Goal: Download file/media

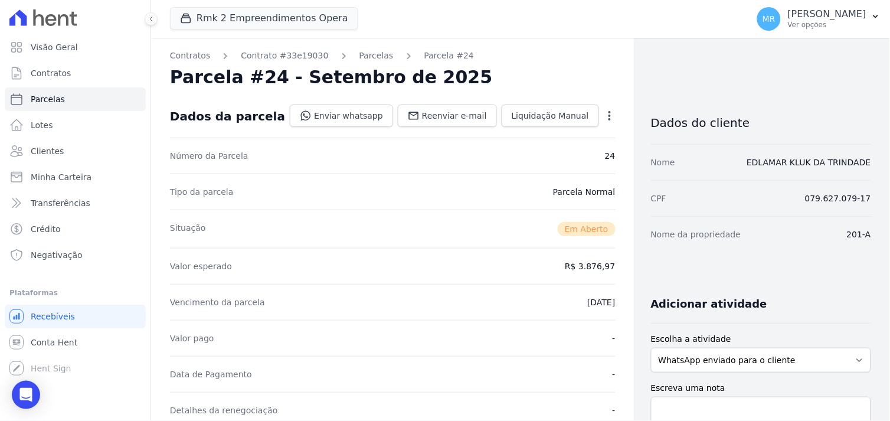
scroll to position [327, 0]
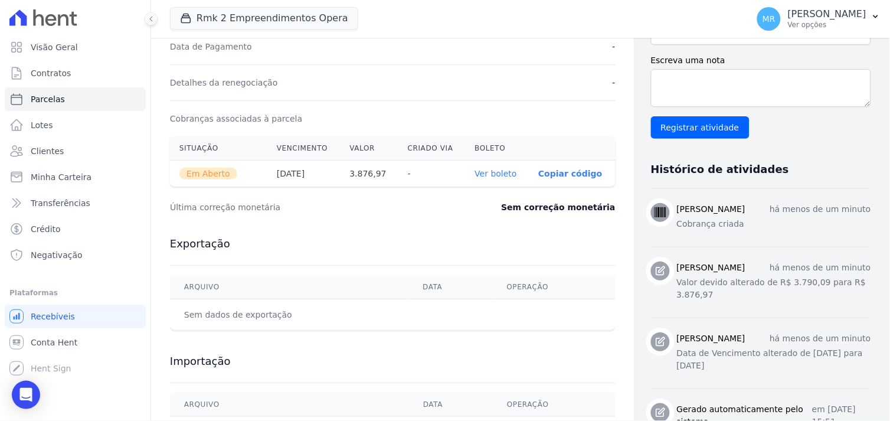
drag, startPoint x: 851, startPoint y: 18, endPoint x: 841, endPoint y: 41, distance: 25.3
click at [851, 18] on p "[PERSON_NAME]" at bounding box center [827, 14] width 78 height 12
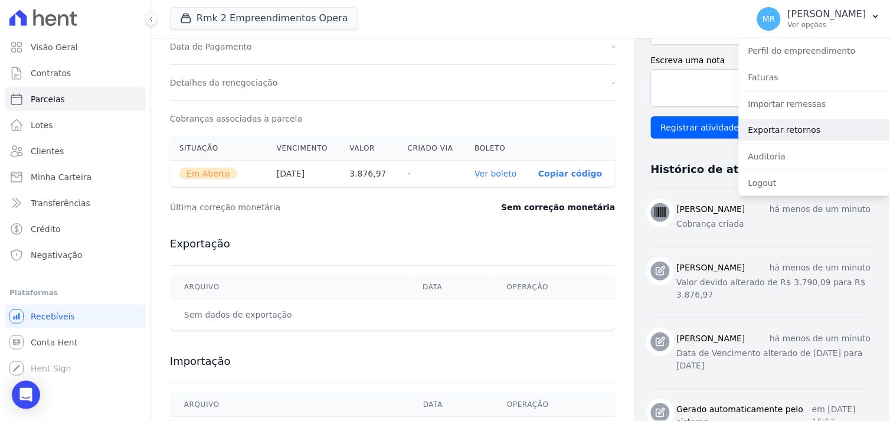
click at [788, 129] on link "Exportar retornos" at bounding box center [814, 129] width 151 height 21
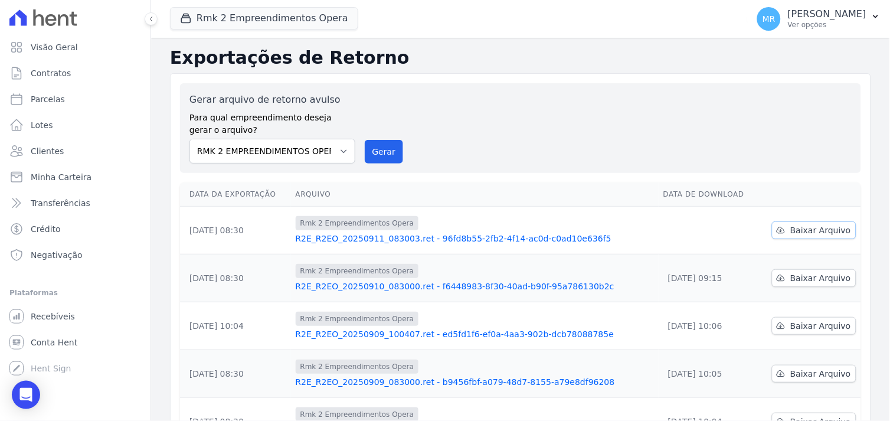
click at [802, 232] on span "Baixar Arquivo" at bounding box center [820, 230] width 61 height 12
click at [498, 121] on div "Gerar arquivo de retorno avulso Para qual empreendimento deseja gerar o arquivo…" at bounding box center [520, 128] width 662 height 71
click at [317, 19] on button "Rmk 2 Empreendimentos Opera" at bounding box center [264, 18] width 188 height 22
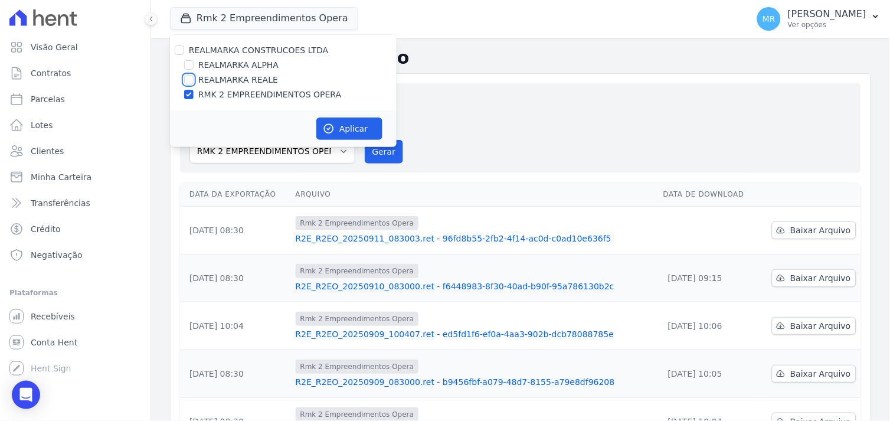
drag, startPoint x: 189, startPoint y: 80, endPoint x: 189, endPoint y: 90, distance: 10.0
click at [189, 80] on input "REALMARKA REALE" at bounding box center [188, 79] width 9 height 9
checkbox input "true"
click at [190, 93] on input "RMK 2 EMPREENDIMENTOS OPERA" at bounding box center [188, 94] width 9 height 9
checkbox input "false"
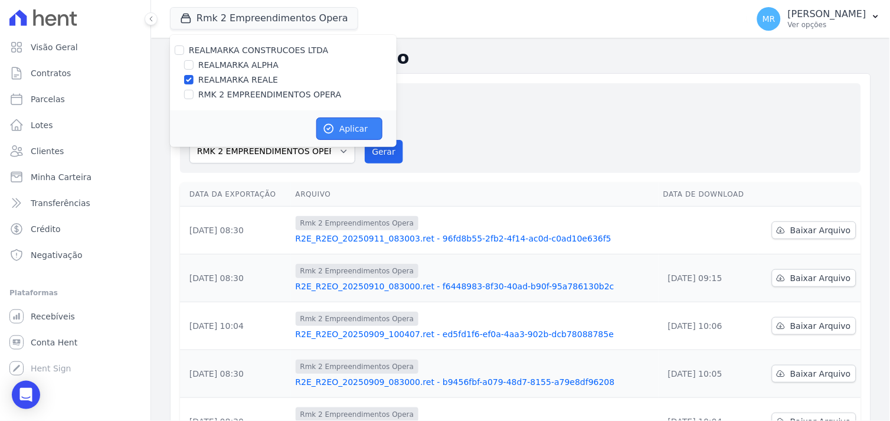
click at [342, 130] on button "Aplicar" at bounding box center [349, 128] width 66 height 22
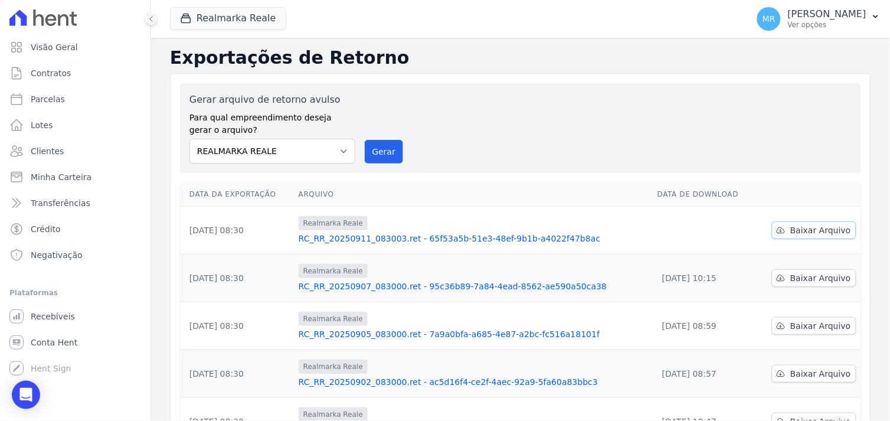
click at [815, 231] on span "Baixar Arquivo" at bounding box center [820, 230] width 61 height 12
click at [527, 122] on div "Gerar arquivo de retorno avulso Para qual empreendimento deseja gerar o arquivo…" at bounding box center [520, 128] width 662 height 71
click at [251, 21] on button "Realmarka Reale" at bounding box center [228, 18] width 116 height 22
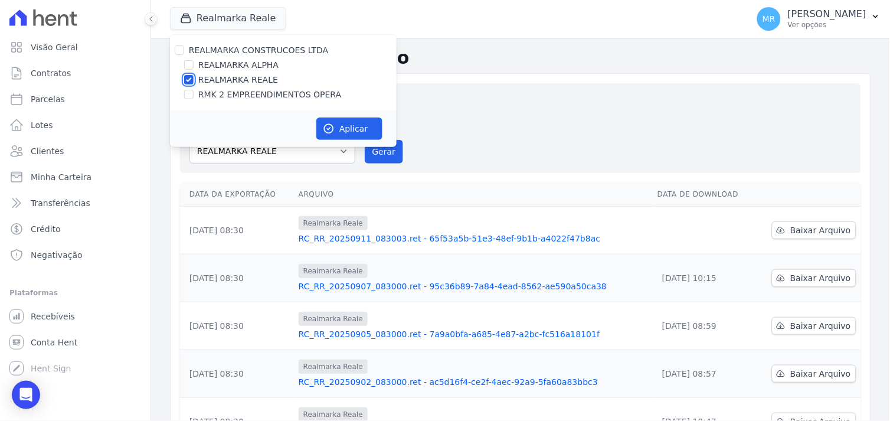
click at [189, 78] on input "REALMARKA REALE" at bounding box center [188, 79] width 9 height 9
checkbox input "false"
click at [188, 63] on input "REALMARKA ALPHA" at bounding box center [188, 64] width 9 height 9
checkbox input "true"
click at [352, 132] on button "Aplicar" at bounding box center [349, 128] width 66 height 22
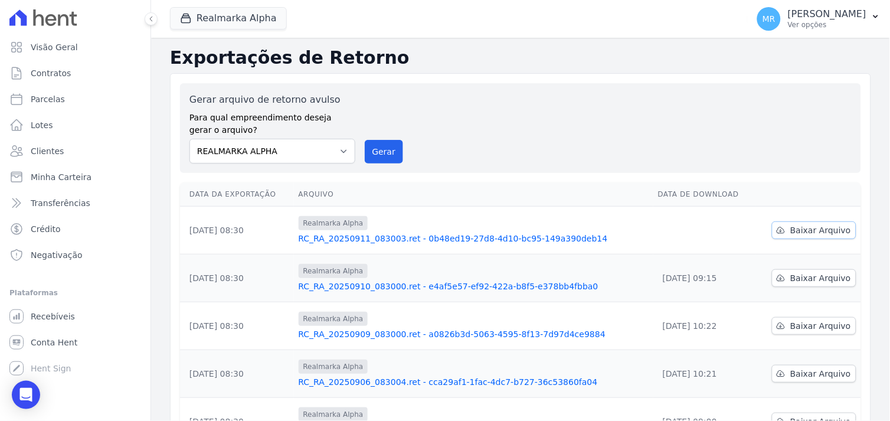
click at [804, 231] on span "Baixar Arquivo" at bounding box center [820, 230] width 61 height 12
